Goal: Task Accomplishment & Management: Manage account settings

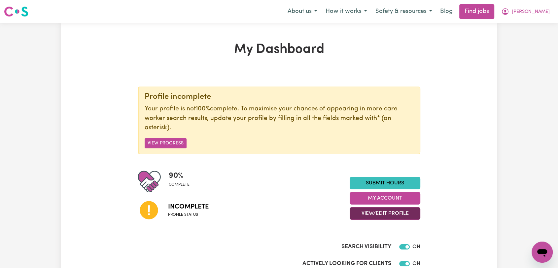
click at [376, 211] on button "View/Edit Profile" at bounding box center [384, 213] width 71 height 13
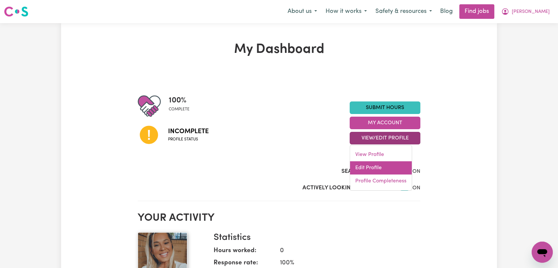
click at [388, 164] on link "Edit Profile" at bounding box center [381, 167] width 62 height 13
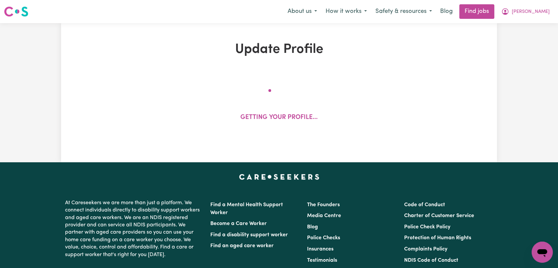
select select "[DEMOGRAPHIC_DATA]"
select select "[DEMOGRAPHIC_DATA] Citizen"
select select "Studying a healthcare related degree or qualification"
select select "70"
select select "98"
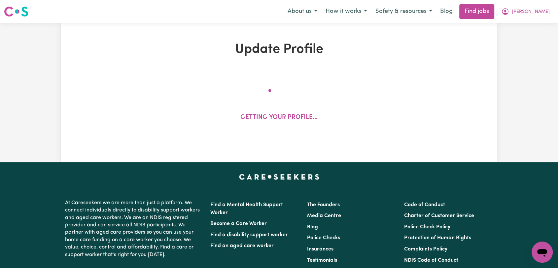
select select "127"
select select "156"
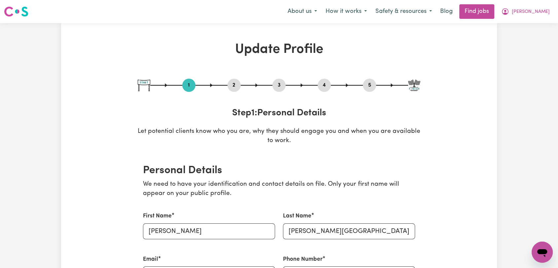
click at [237, 85] on button "2" at bounding box center [233, 85] width 13 height 9
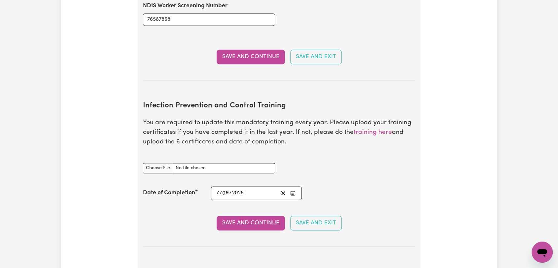
scroll to position [1063, 0]
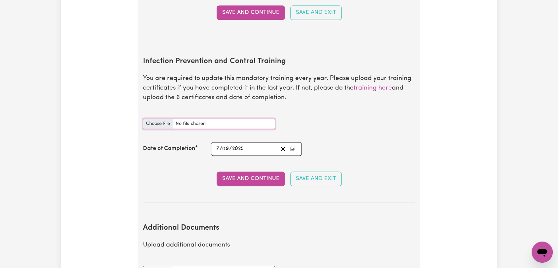
click at [162, 118] on input "Infection Prevention and Control Training document" at bounding box center [209, 123] width 132 height 10
type input "C:\fakepath\[PERSON_NAME] - Supporting People to Stay Infection Free - [DATE]--…"
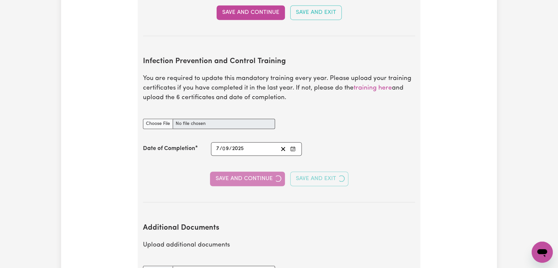
click at [294, 147] on icon "Enter the Date of Completion of your Infection Prevention and Control Training" at bounding box center [292, 147] width 4 height 0
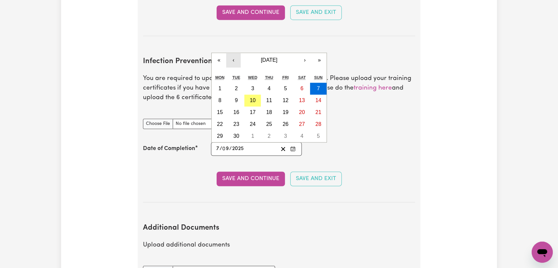
drag, startPoint x: 234, startPoint y: 49, endPoint x: 239, endPoint y: 69, distance: 21.1
click at [234, 53] on button "‹" at bounding box center [233, 60] width 15 height 15
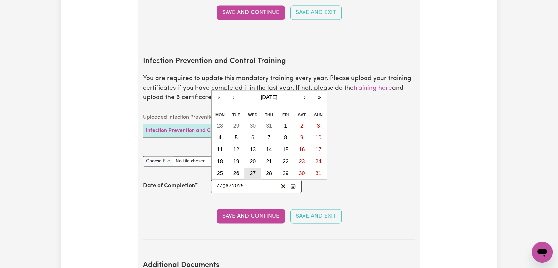
click at [252, 170] on abbr "27" at bounding box center [252, 173] width 6 height 6
type input "[DATE]"
type input "27"
type input "8"
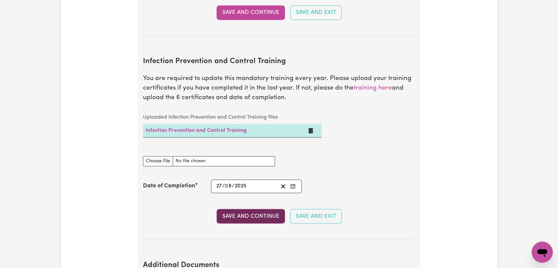
click at [247, 209] on button "Save and Continue" at bounding box center [250, 216] width 68 height 15
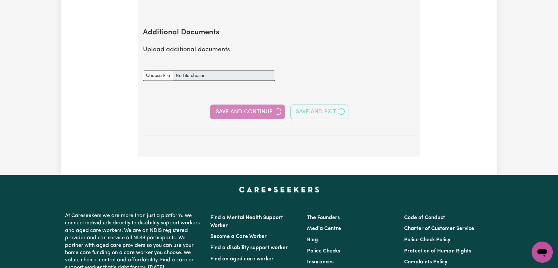
scroll to position [1302, 0]
